Goal: Information Seeking & Learning: Learn about a topic

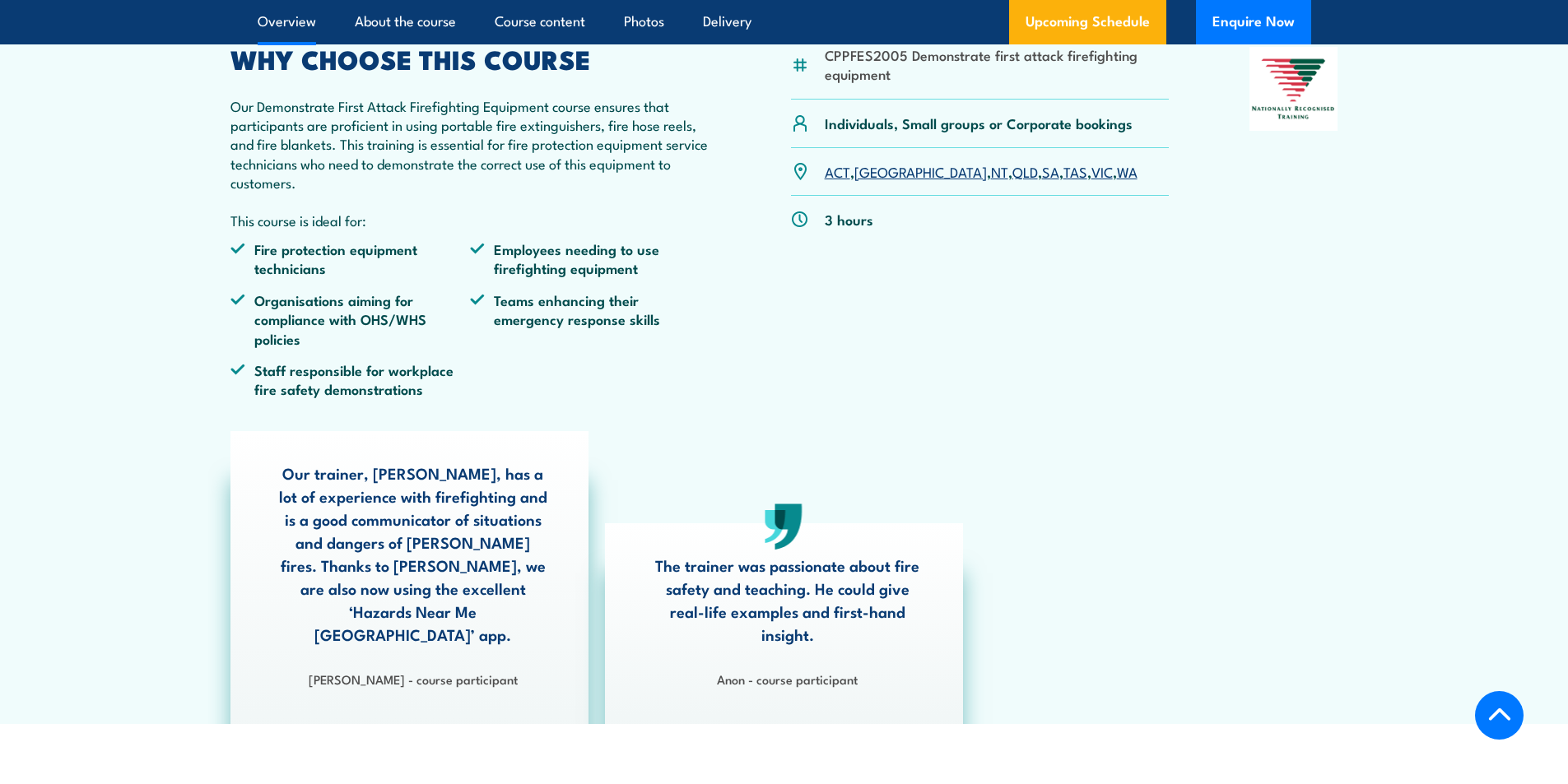
scroll to position [576, 0]
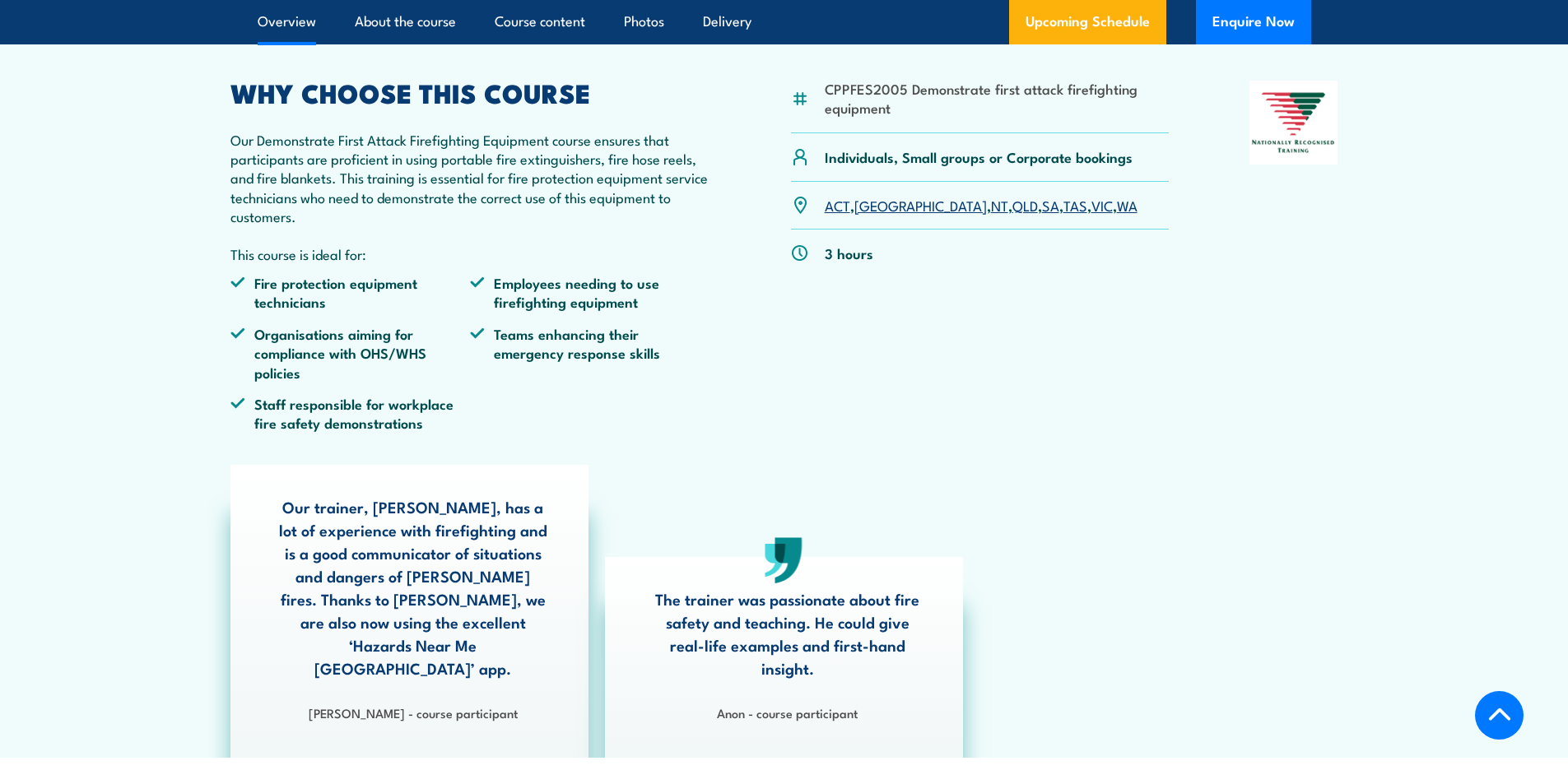
click at [1043, 215] on link "SA" at bounding box center [1051, 205] width 17 height 20
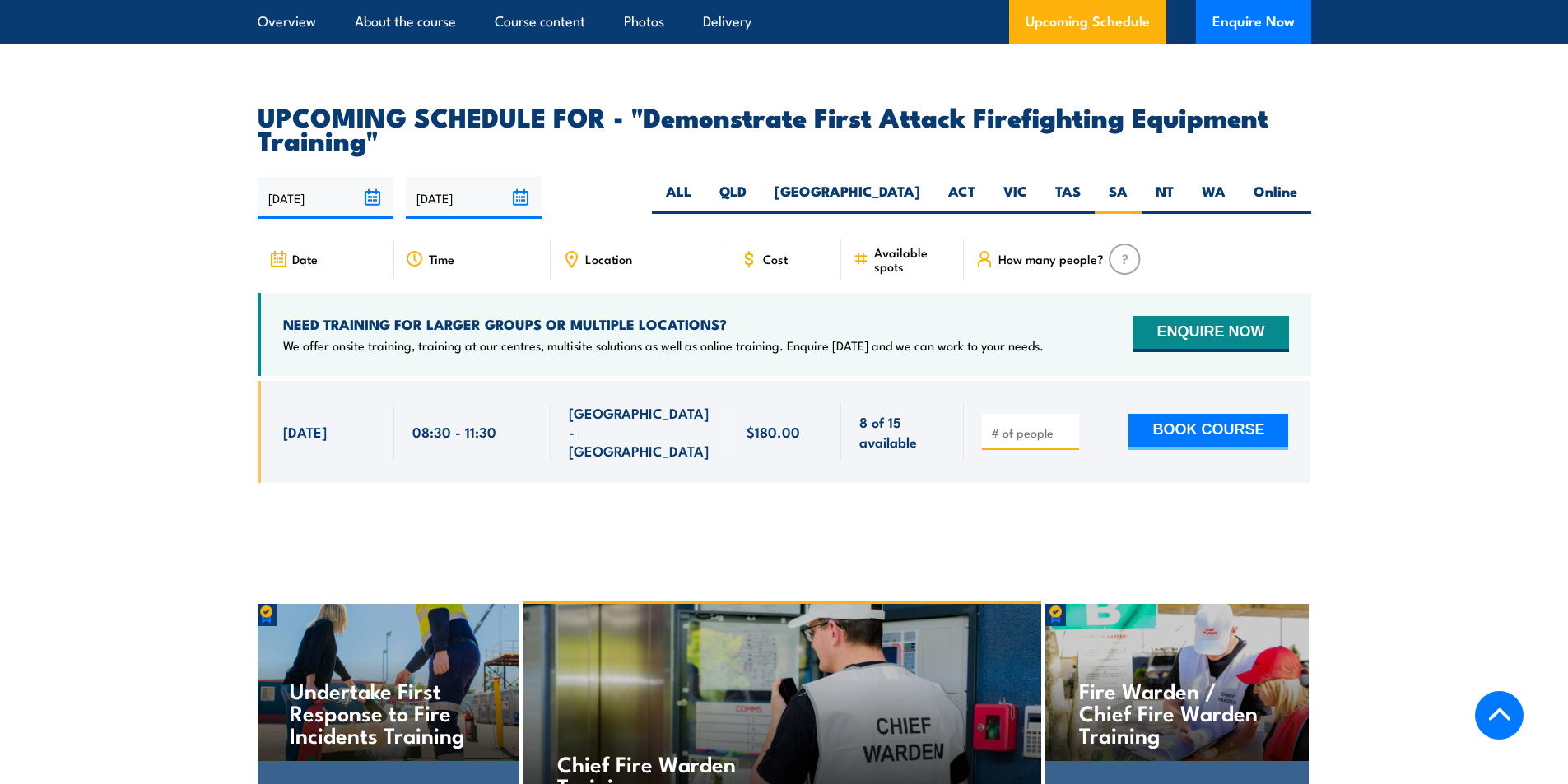
scroll to position [2901, 0]
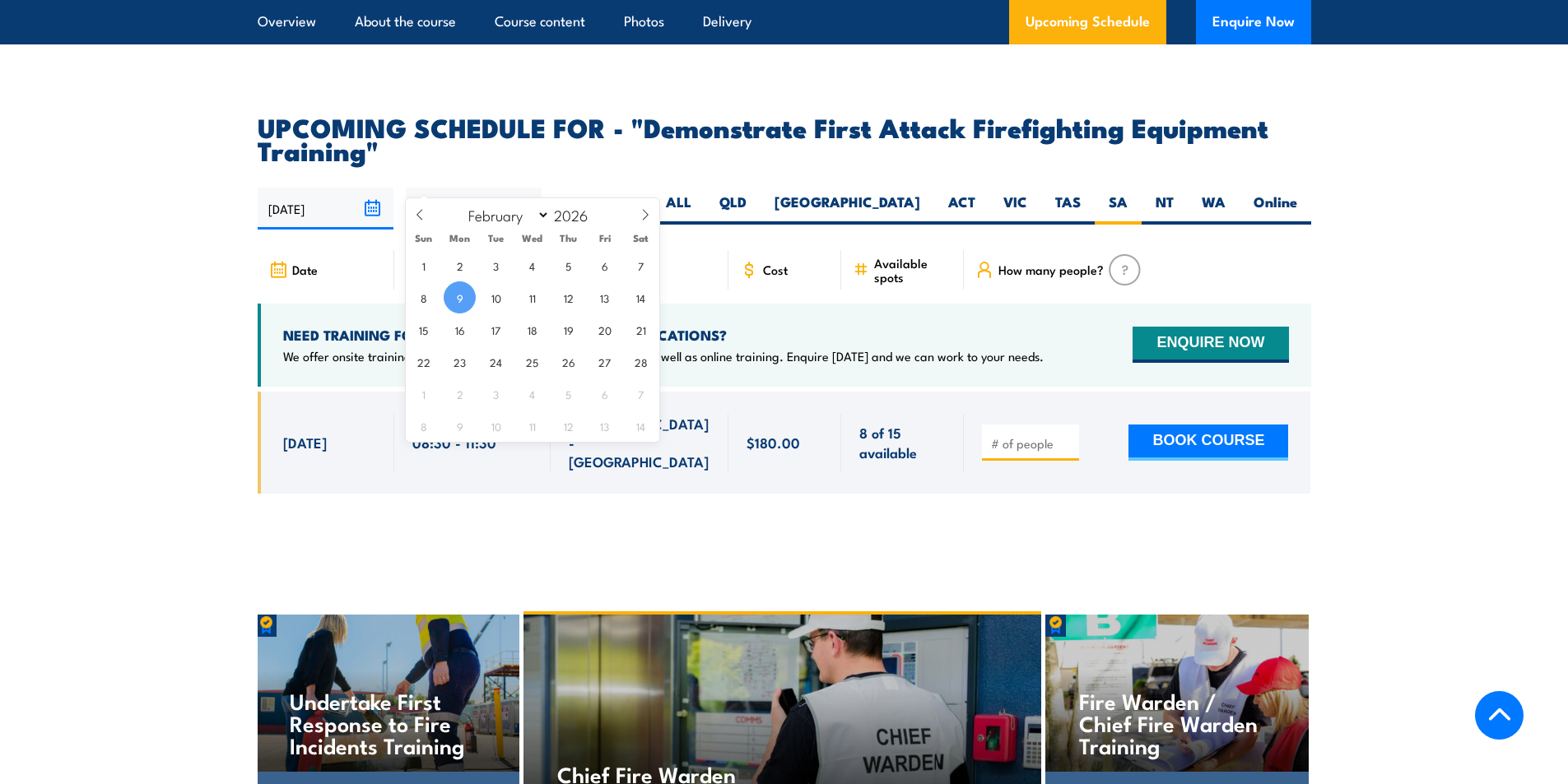
click at [517, 188] on input "[DATE]" at bounding box center [473, 209] width 135 height 42
click at [519, 188] on input "[DATE]" at bounding box center [473, 209] width 135 height 42
click at [325, 188] on input "[DATE]" at bounding box center [325, 209] width 135 height 42
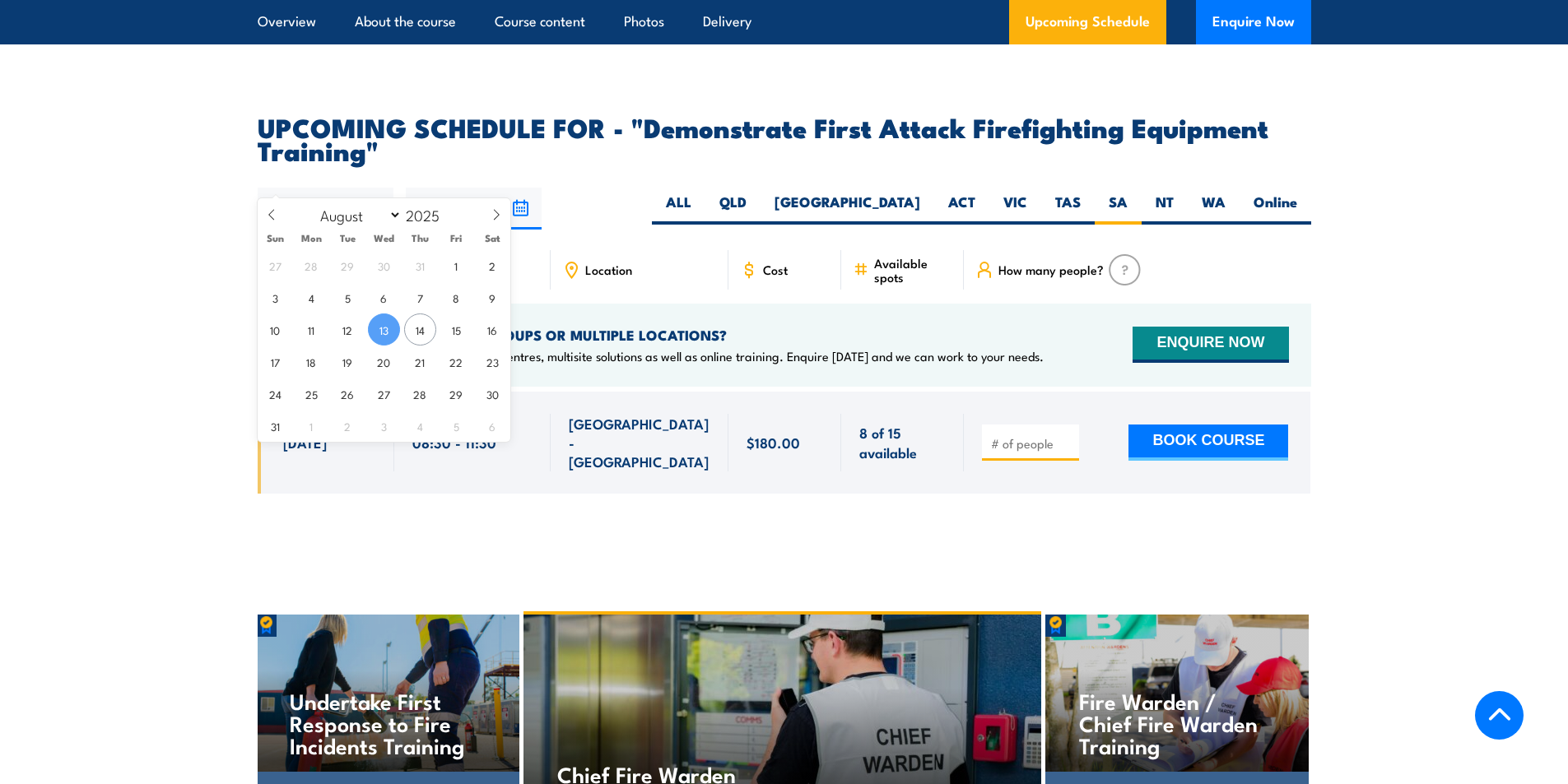
click at [640, 151] on article "UPCOMING SCHEDULE FOR - "Demonstrate First Attack Firefighting Equipment Traini…" at bounding box center [784, 317] width 1054 height 403
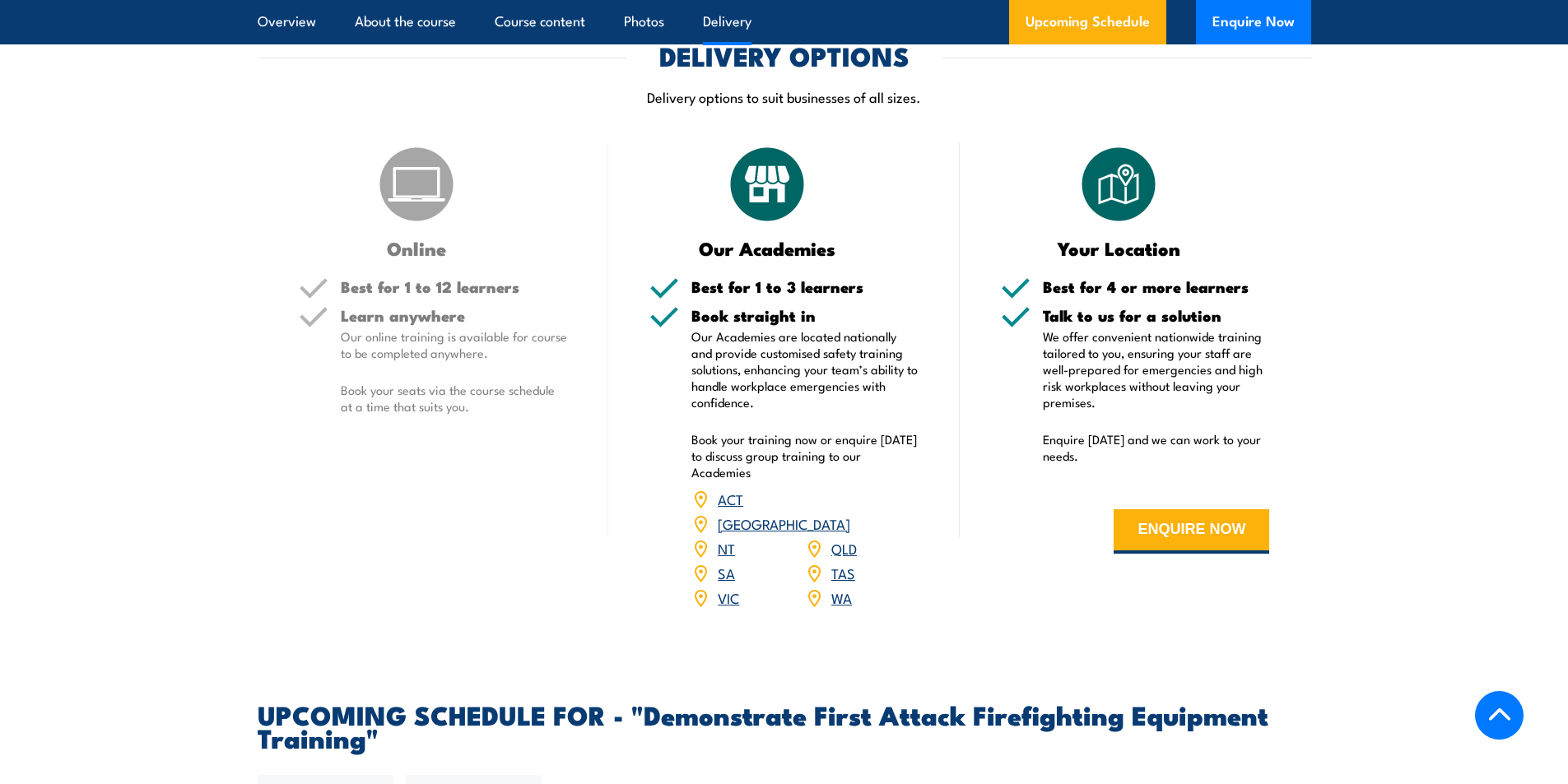
scroll to position [2243, 0]
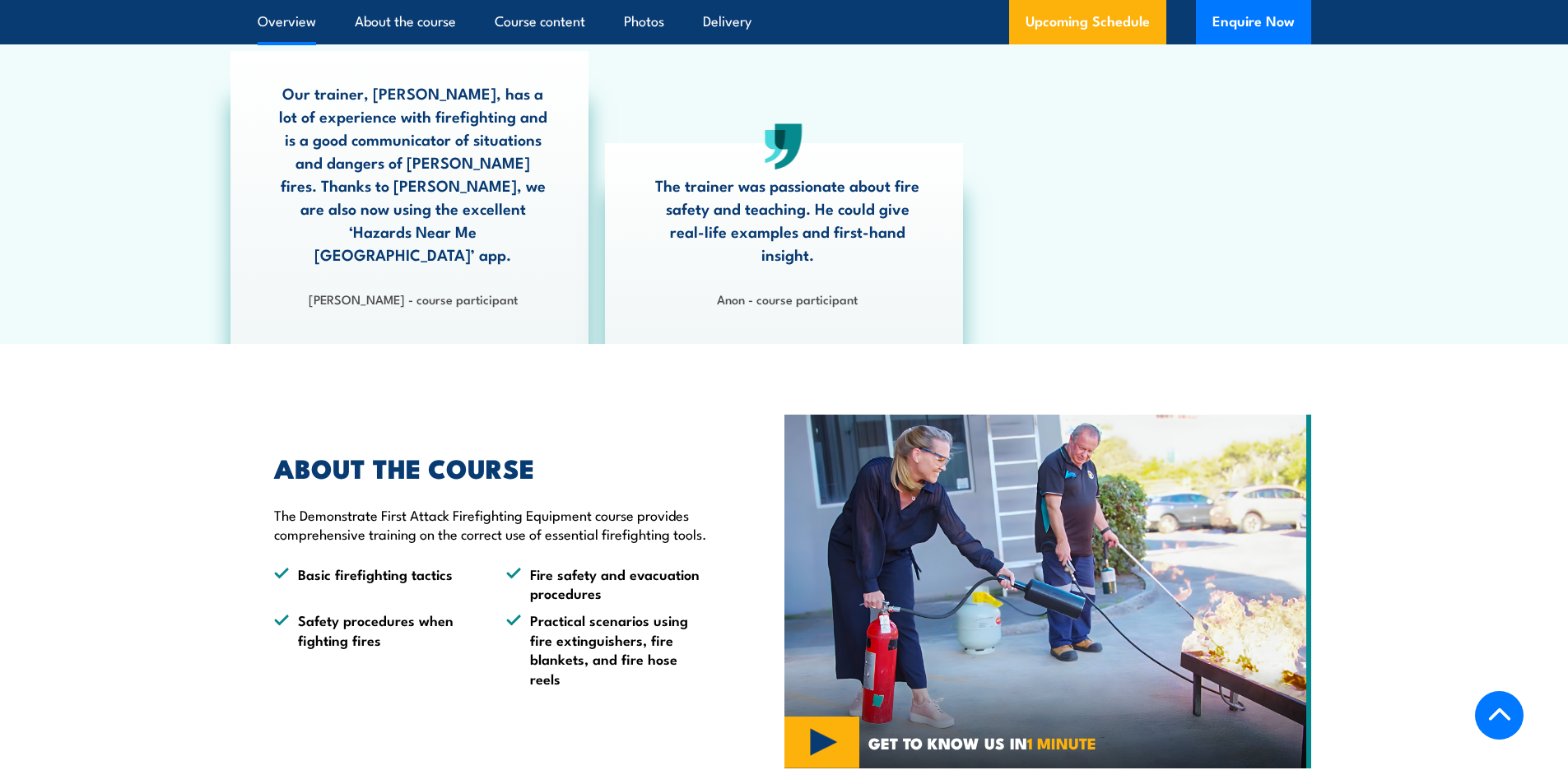
scroll to position [1069, 0]
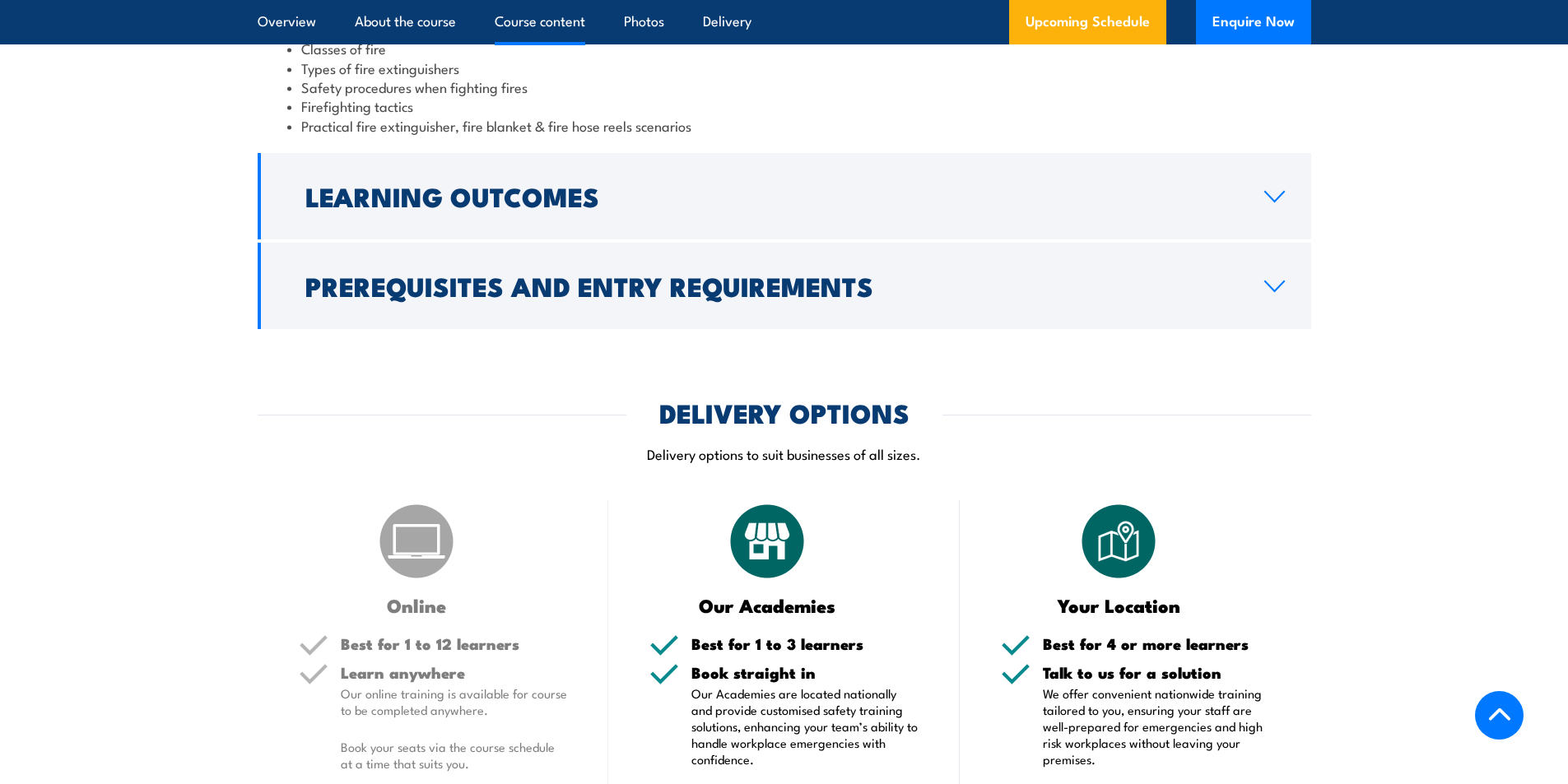
scroll to position [1974, 0]
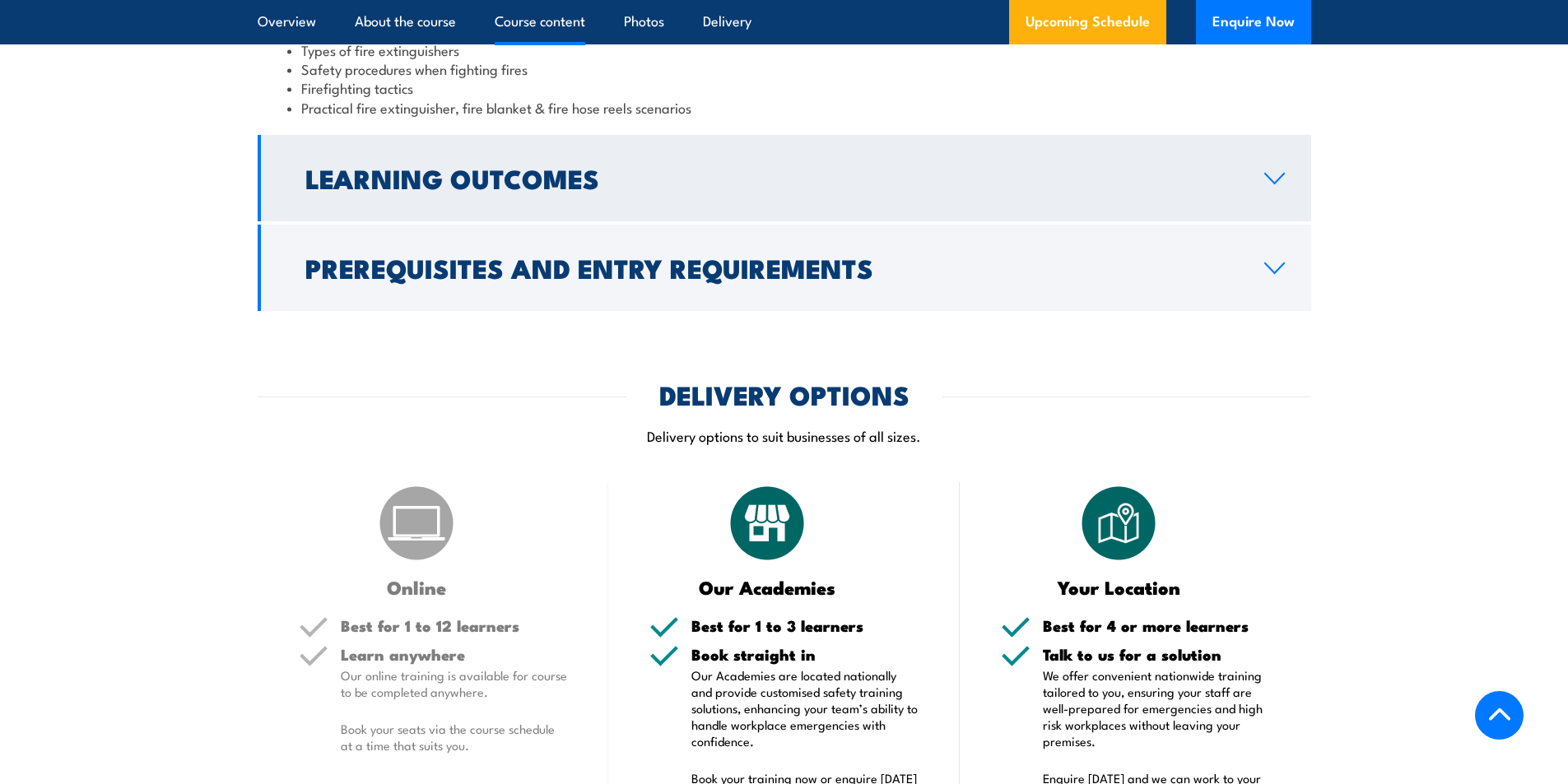
click at [481, 189] on h2 "Learning Outcomes" at bounding box center [772, 177] width 933 height 23
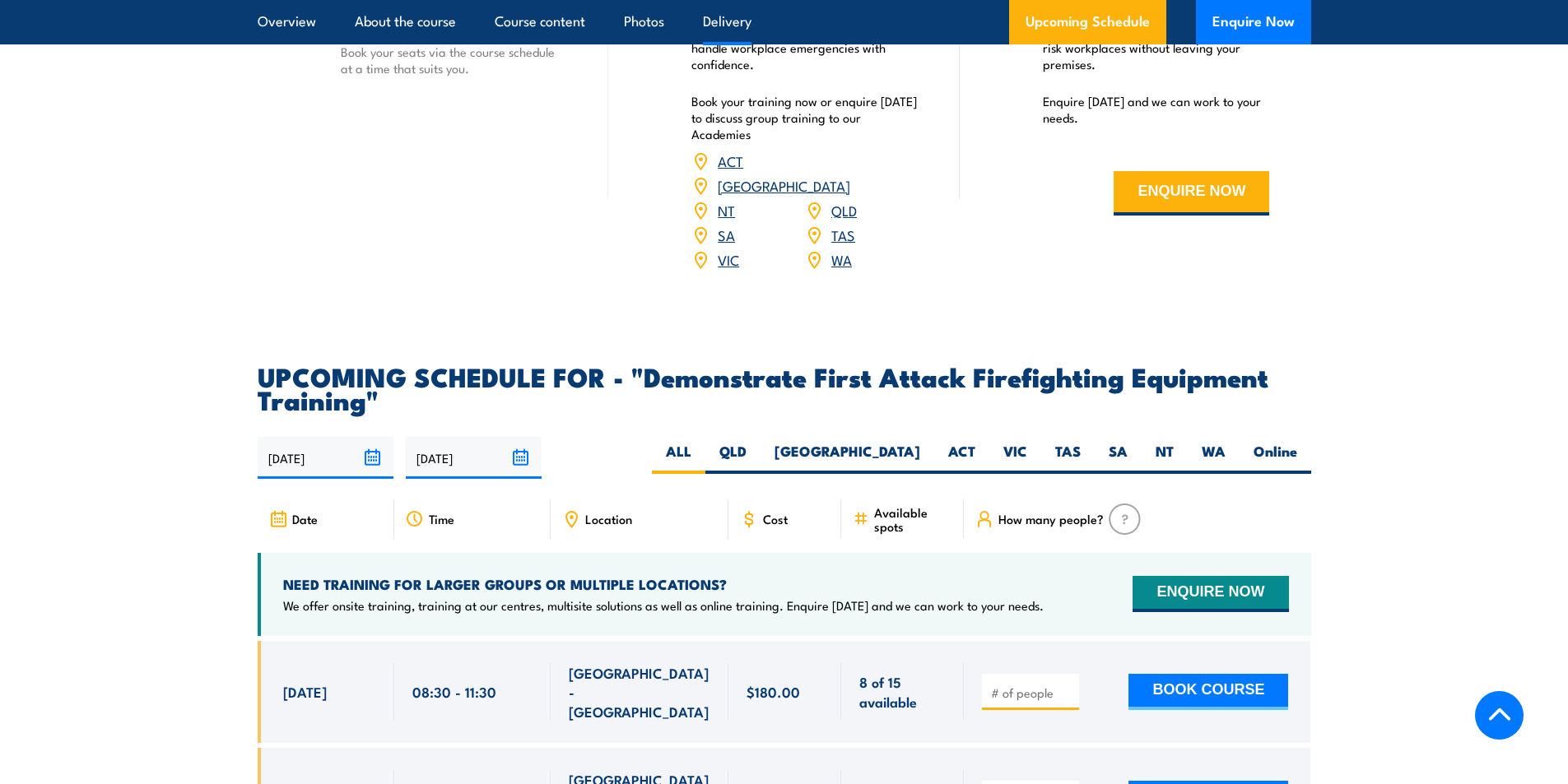
scroll to position [2590, 0]
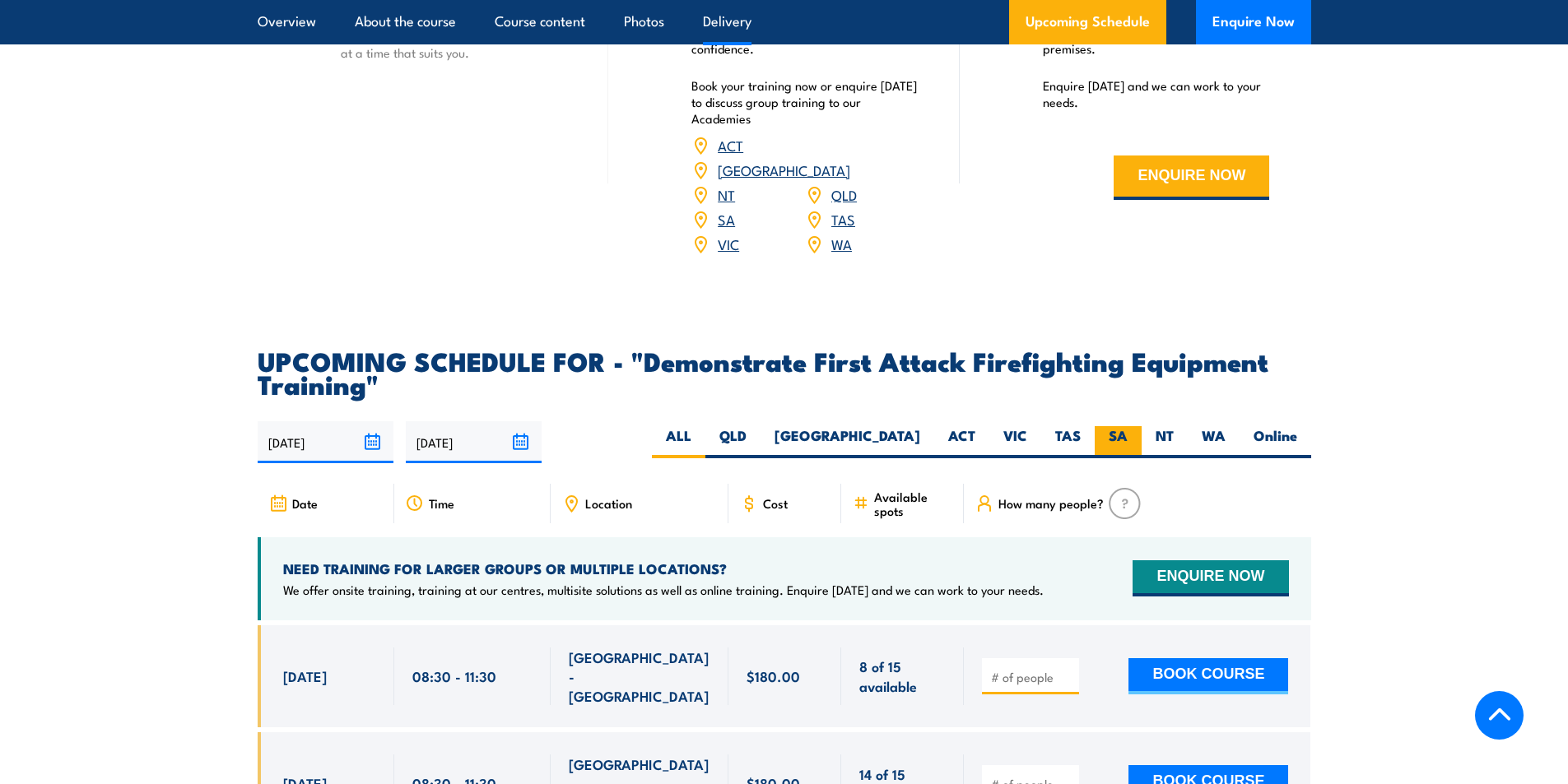
click at [1119, 426] on label "SA" at bounding box center [1118, 442] width 47 height 32
click at [1128, 426] on input "SA" at bounding box center [1133, 432] width 11 height 11
radio input "true"
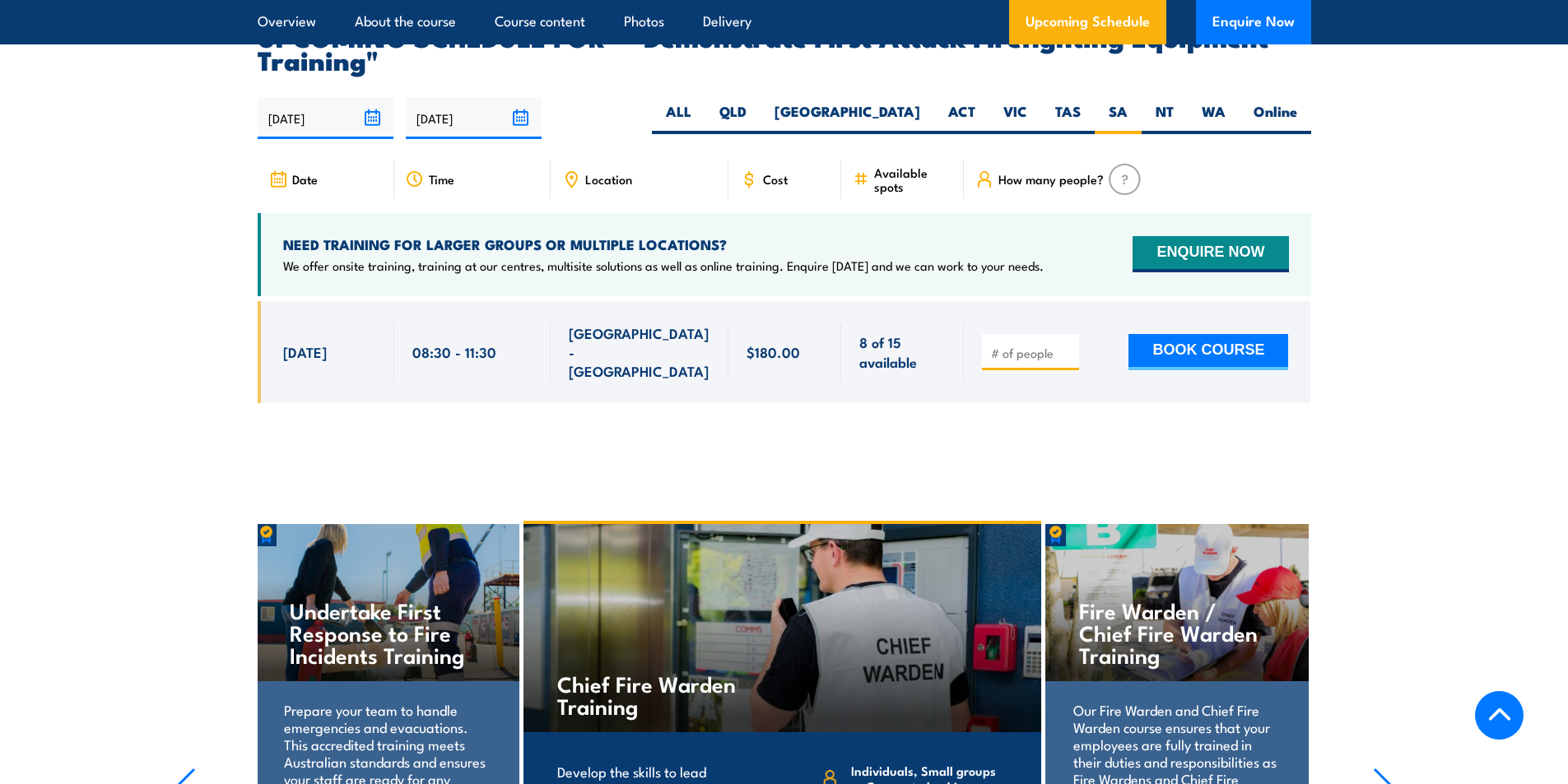
scroll to position [2798, 0]
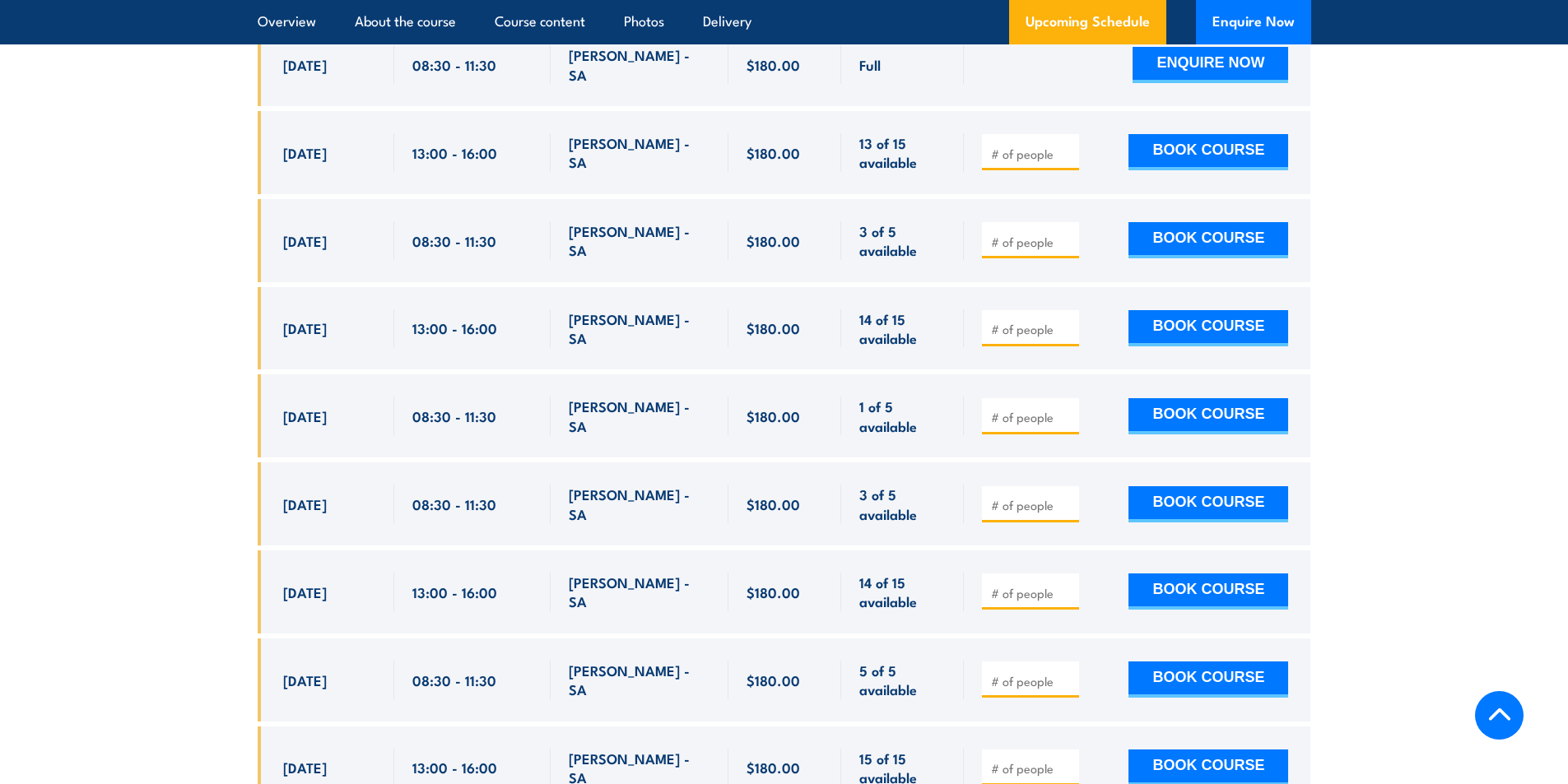
scroll to position [3173, 0]
